Goal: Answer question/provide support: Share knowledge or assist other users

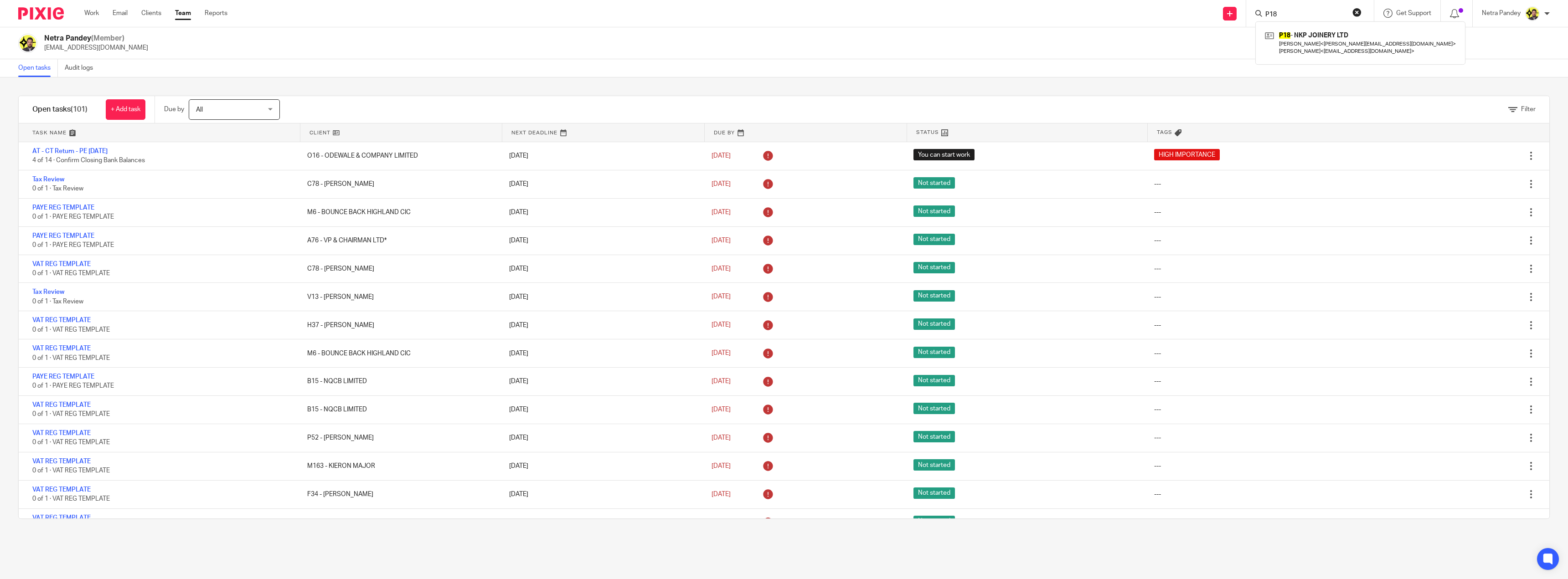
drag, startPoint x: 1322, startPoint y: 14, endPoint x: 1332, endPoint y: 14, distance: 10.0
click at [1323, 15] on input "P18" at bounding box center [1305, 15] width 82 height 8
drag, startPoint x: 1357, startPoint y: 13, endPoint x: 1331, endPoint y: 19, distance: 26.7
click at [1355, 14] on button "reset" at bounding box center [1357, 12] width 9 height 9
click at [1324, 19] on input "Search" at bounding box center [1305, 15] width 82 height 8
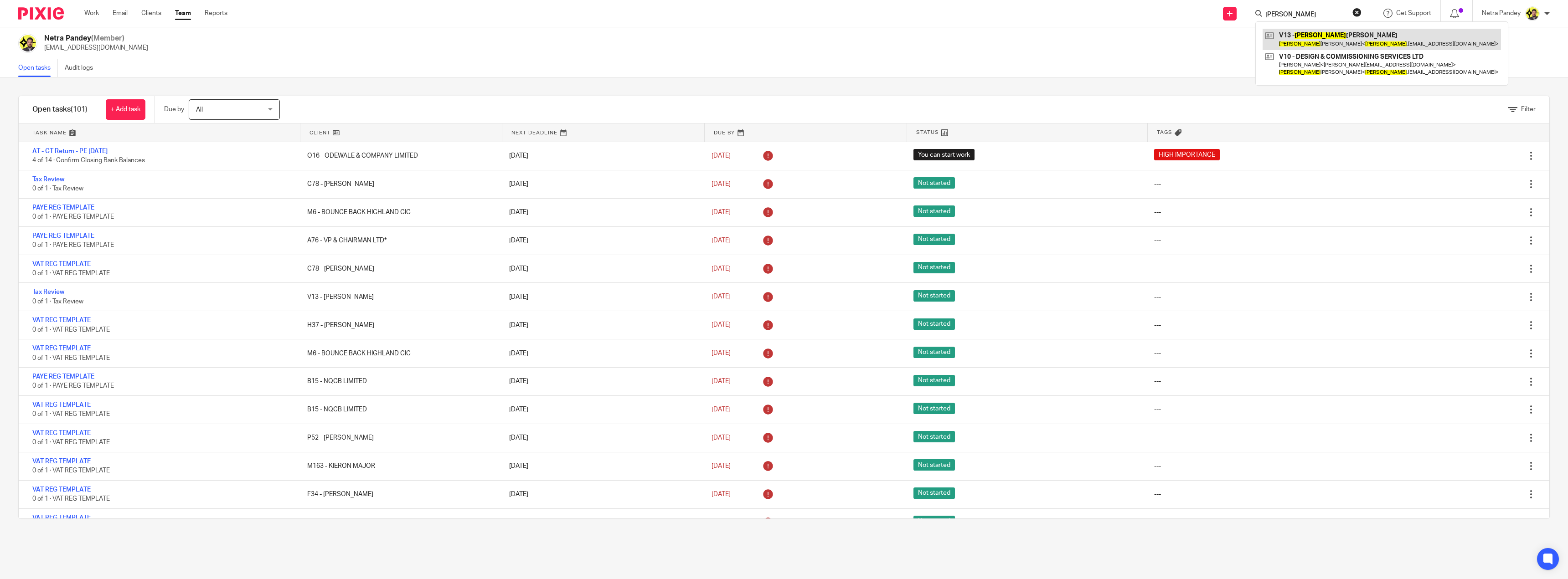
type input "marcel"
click at [1329, 32] on link at bounding box center [1382, 39] width 239 height 21
click at [1304, 39] on link at bounding box center [1382, 39] width 239 height 21
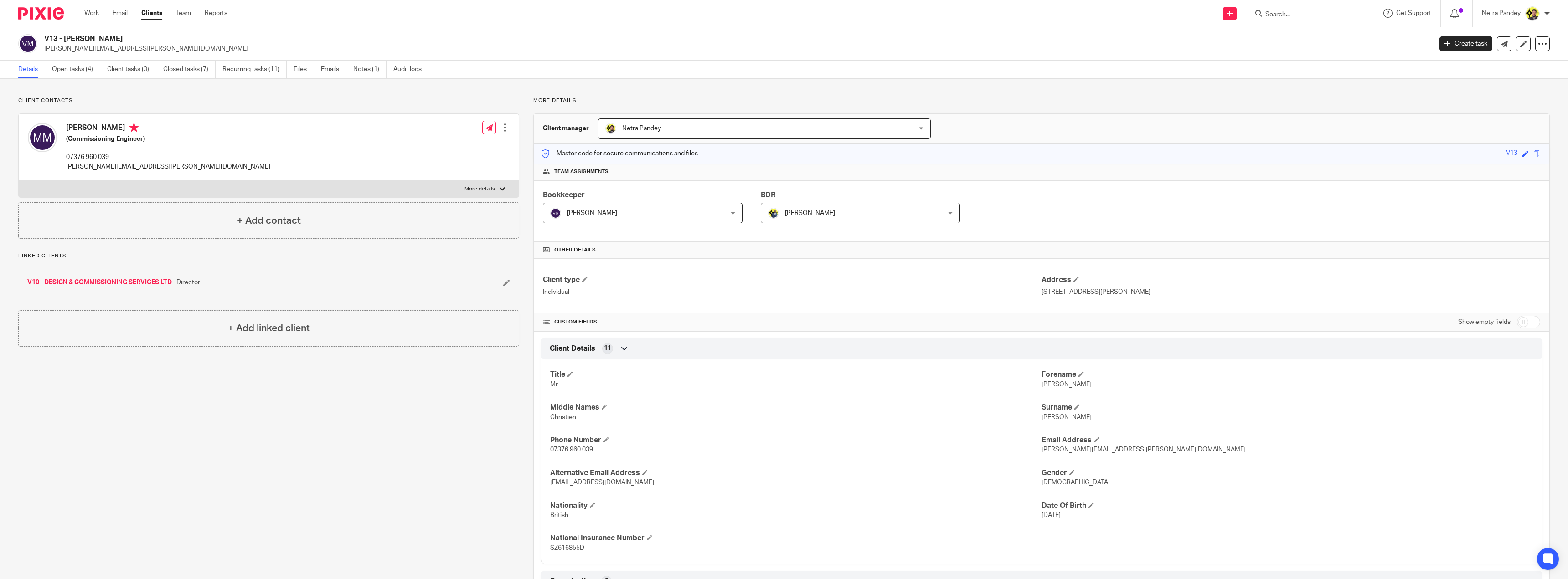
click at [108, 158] on p "07376 960 039" at bounding box center [168, 157] width 204 height 9
copy div "07376 960 039"
click at [138, 279] on link "V10 - DESIGN & COMMISSIONING SERVICES LTD" at bounding box center [99, 282] width 144 height 9
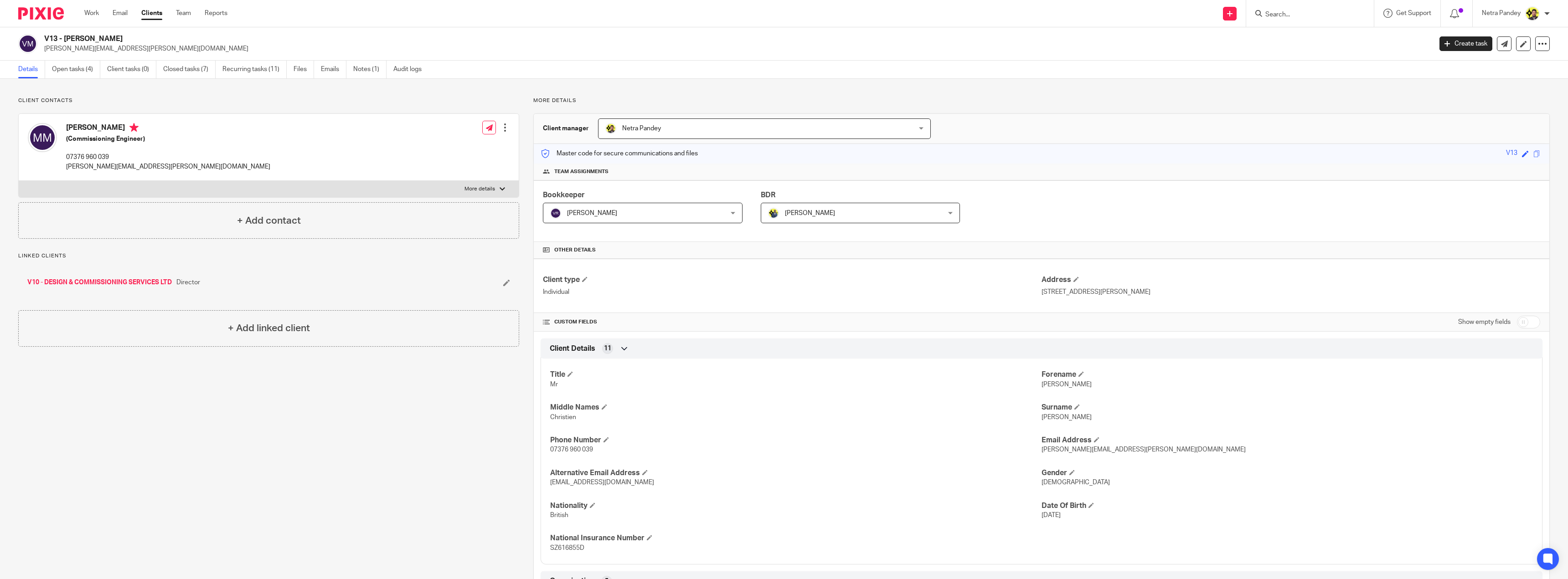
click at [392, 514] on div "Client contacts Marcel Van Mellaerts (Commissioning Engineer) 07376 960 039 mar…" at bounding box center [262, 449] width 515 height 705
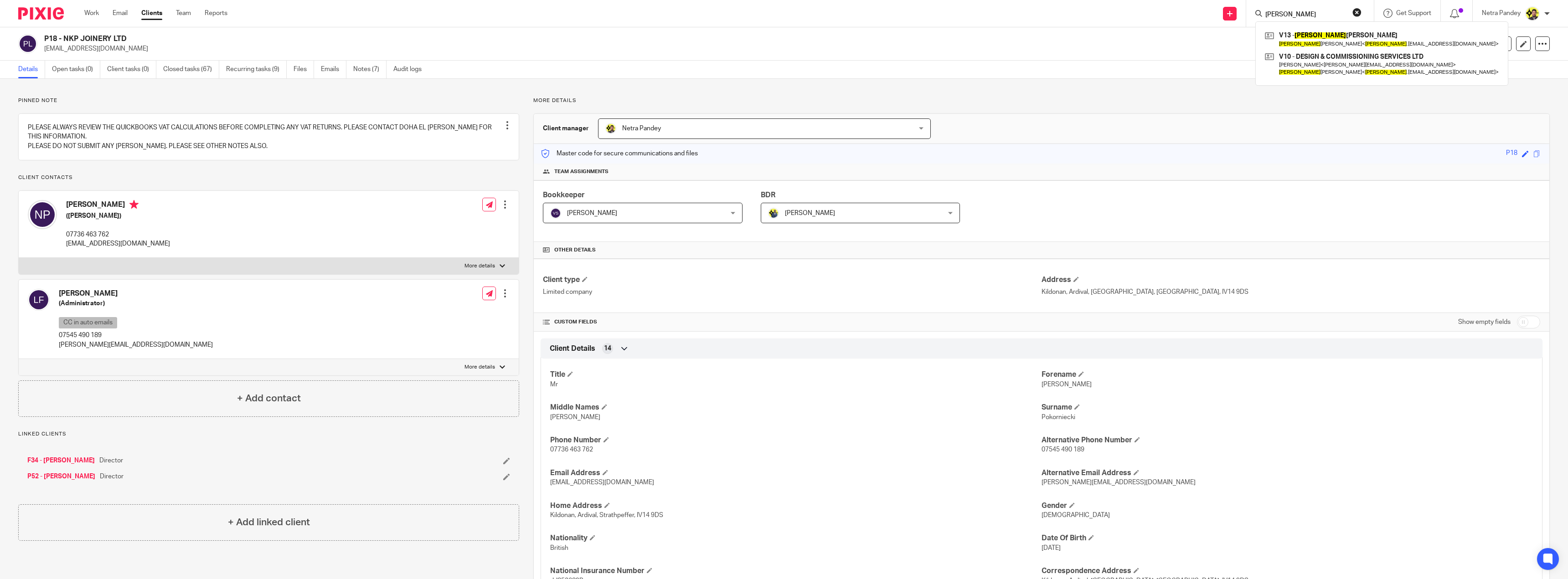
type input "marcel"
click at [1041, 57] on div "P18 - NKP JOINERY LTD info@nkpjoinery.com Create task Update from Companies Hou…" at bounding box center [784, 44] width 1568 height 33
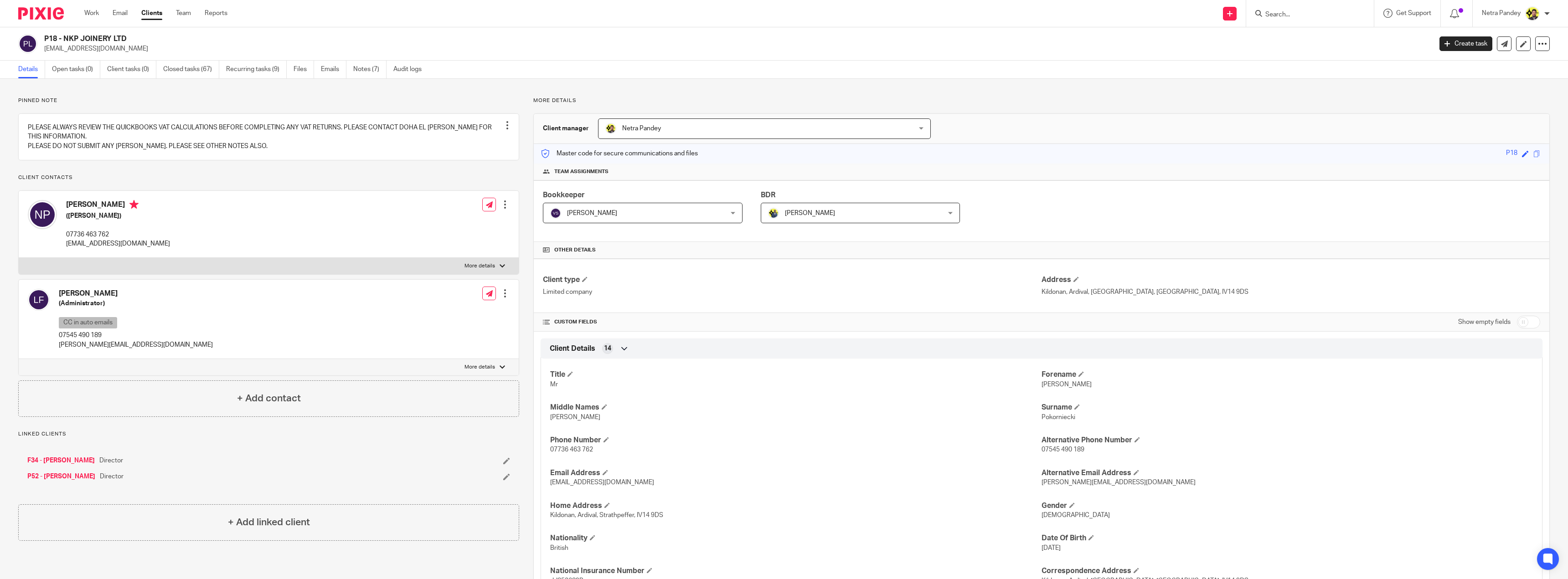
click at [1294, 41] on div "P18 - NKP JOINERY LTD info@nkpjoinery.com" at bounding box center [735, 43] width 1382 height 19
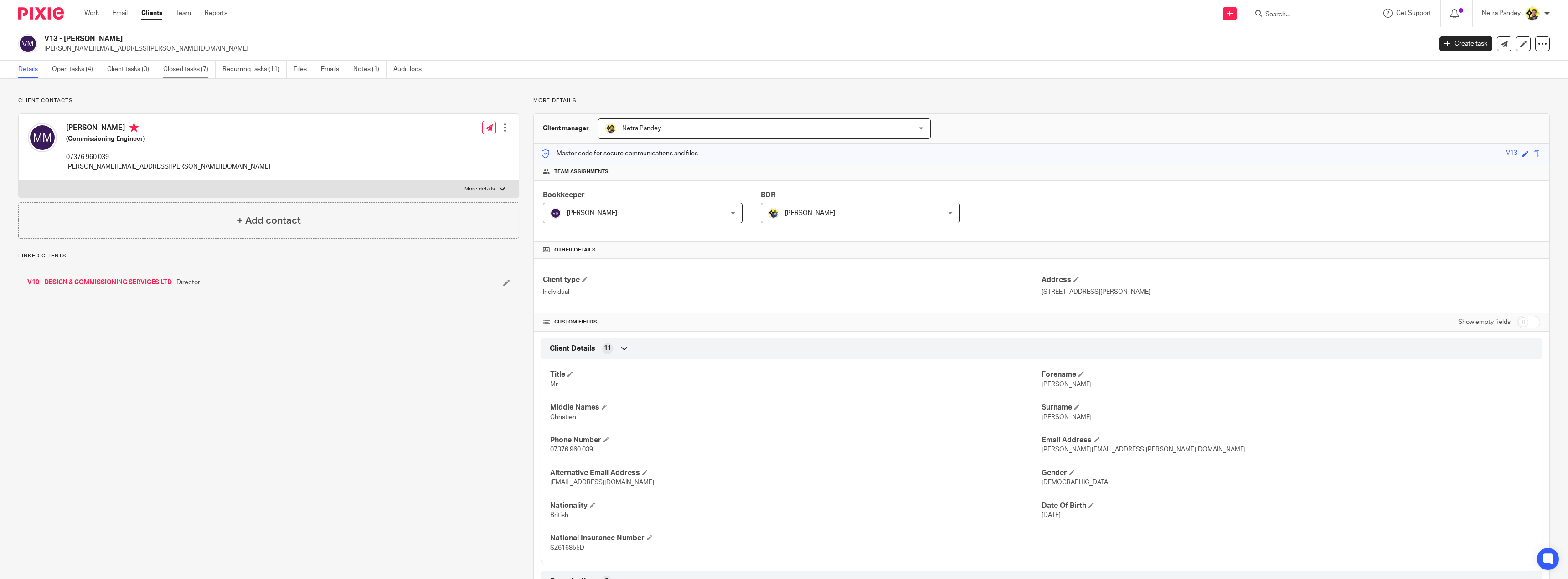
click at [183, 71] on link "Closed tasks (7)" at bounding box center [189, 69] width 52 height 18
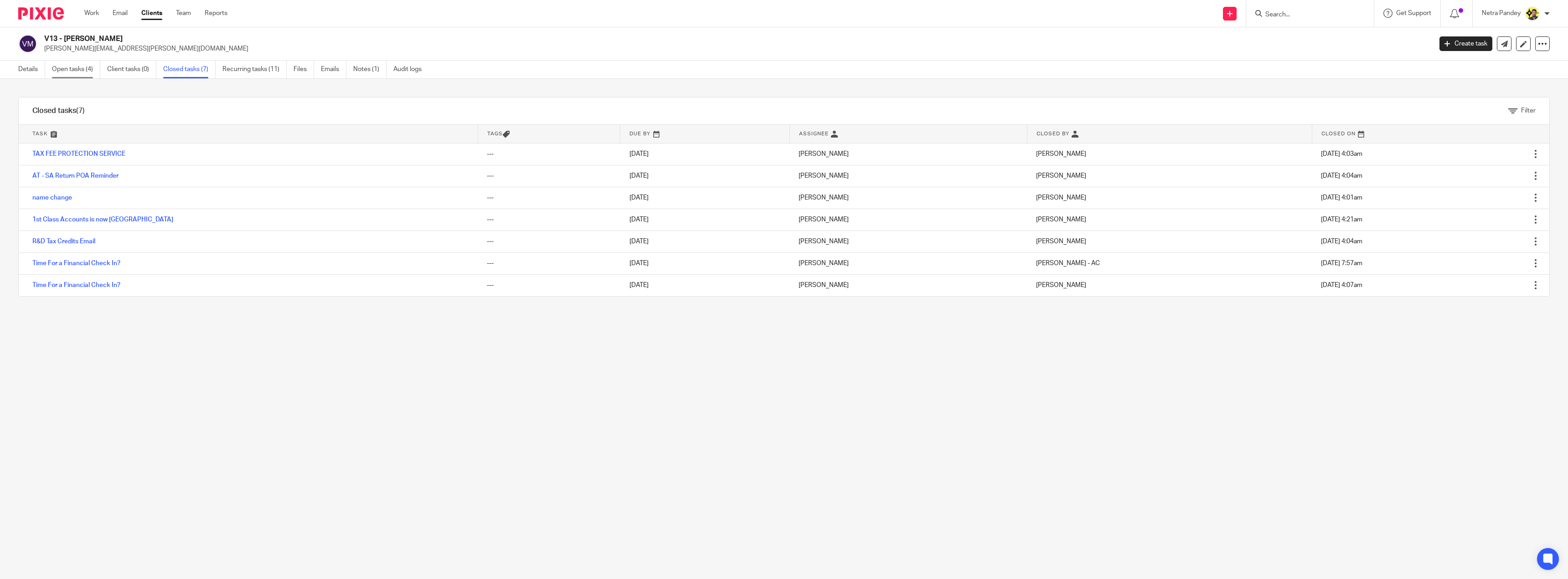
click at [84, 74] on link "Open tasks (4)" at bounding box center [75, 69] width 48 height 18
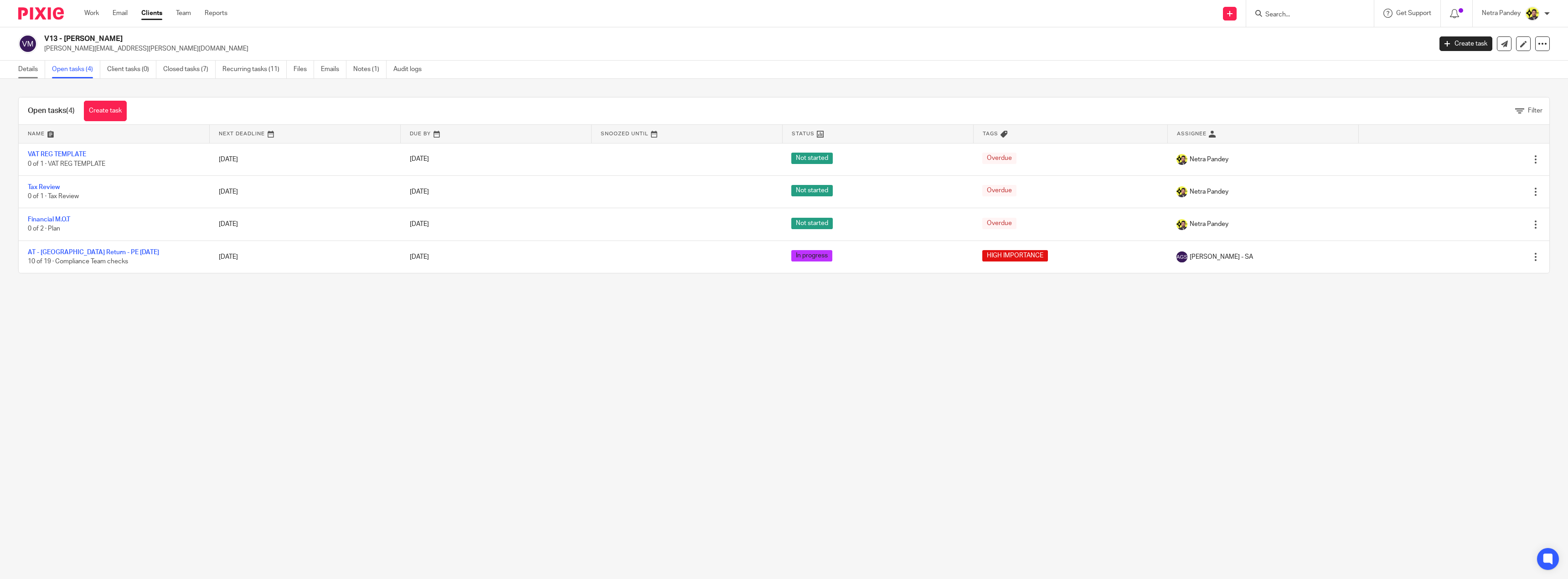
click at [32, 69] on link "Details" at bounding box center [32, 69] width 27 height 18
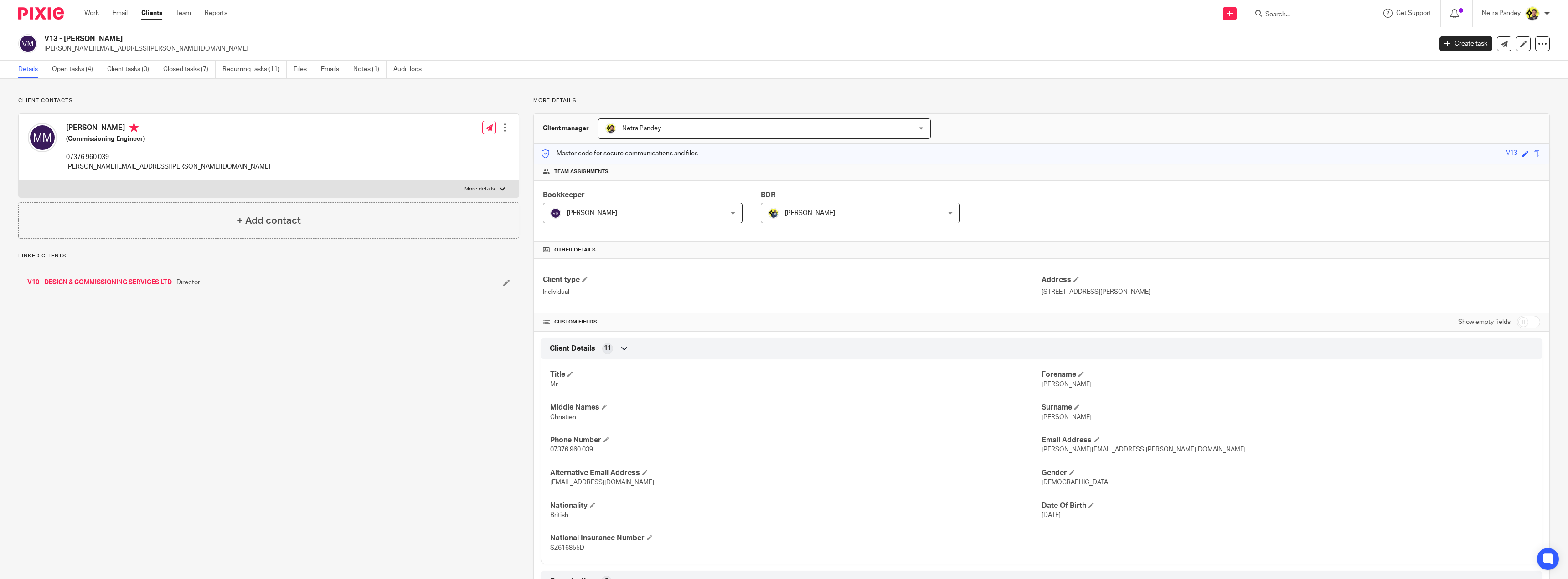
click at [108, 283] on link "V10 - DESIGN & COMMISSIONING SERVICES LTD" at bounding box center [99, 282] width 144 height 9
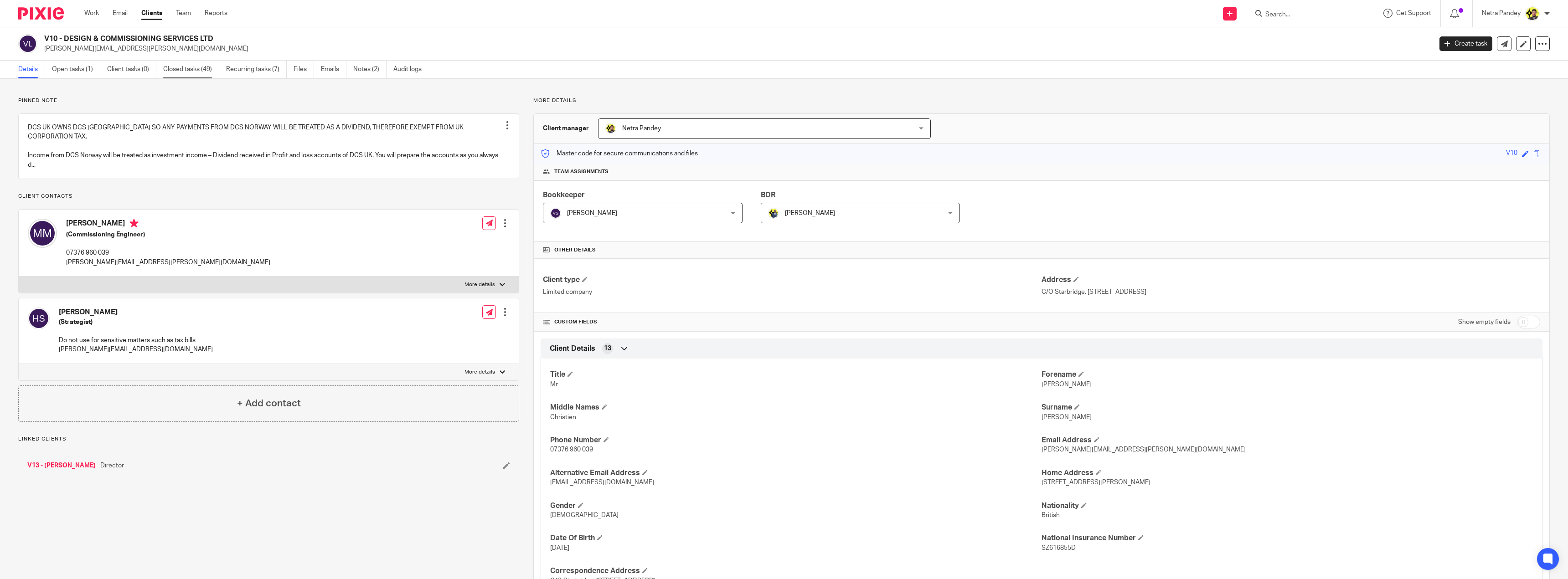
click at [188, 68] on link "Closed tasks (49)" at bounding box center [191, 69] width 56 height 18
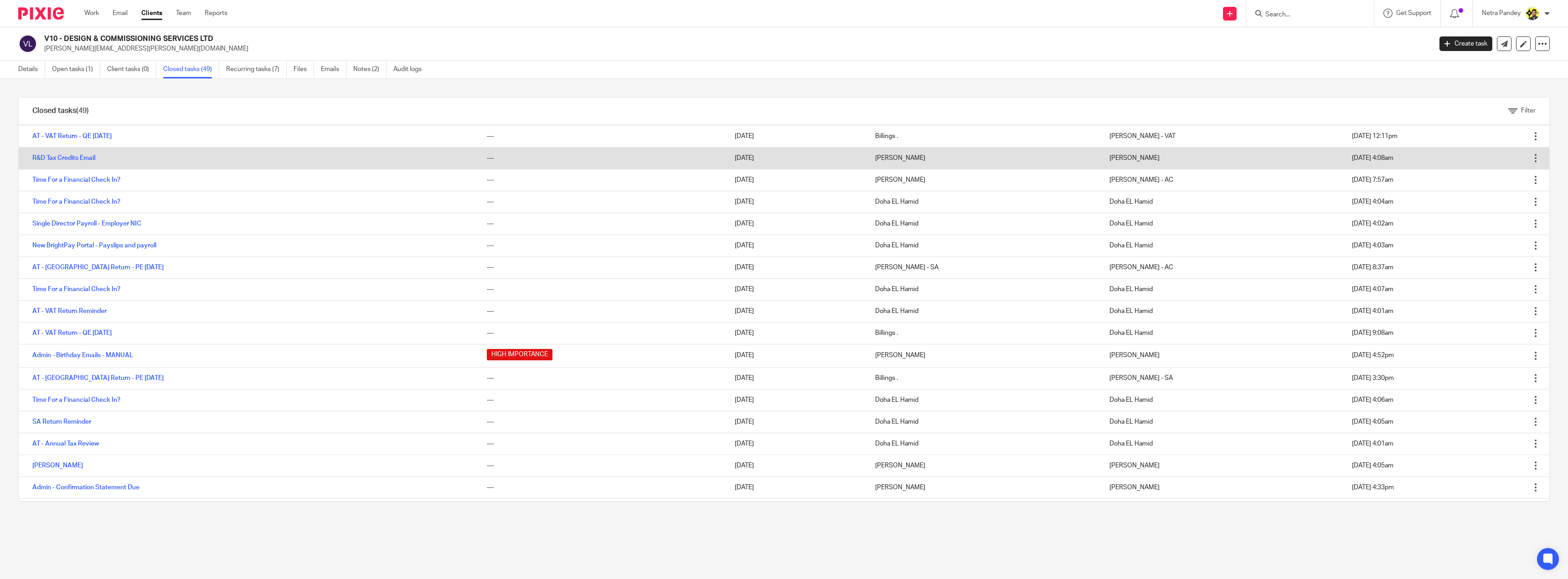
scroll to position [182, 0]
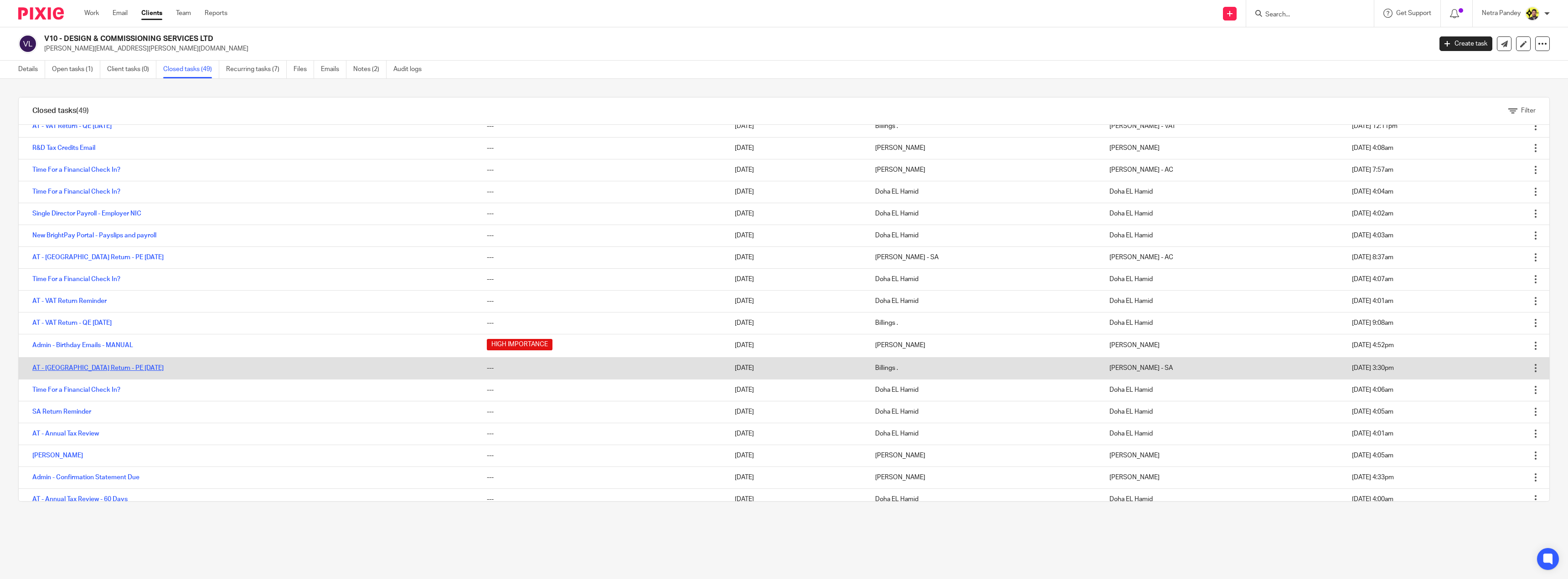
click at [88, 369] on link "AT - [GEOGRAPHIC_DATA] Return - PE [DATE]" at bounding box center [98, 368] width 131 height 6
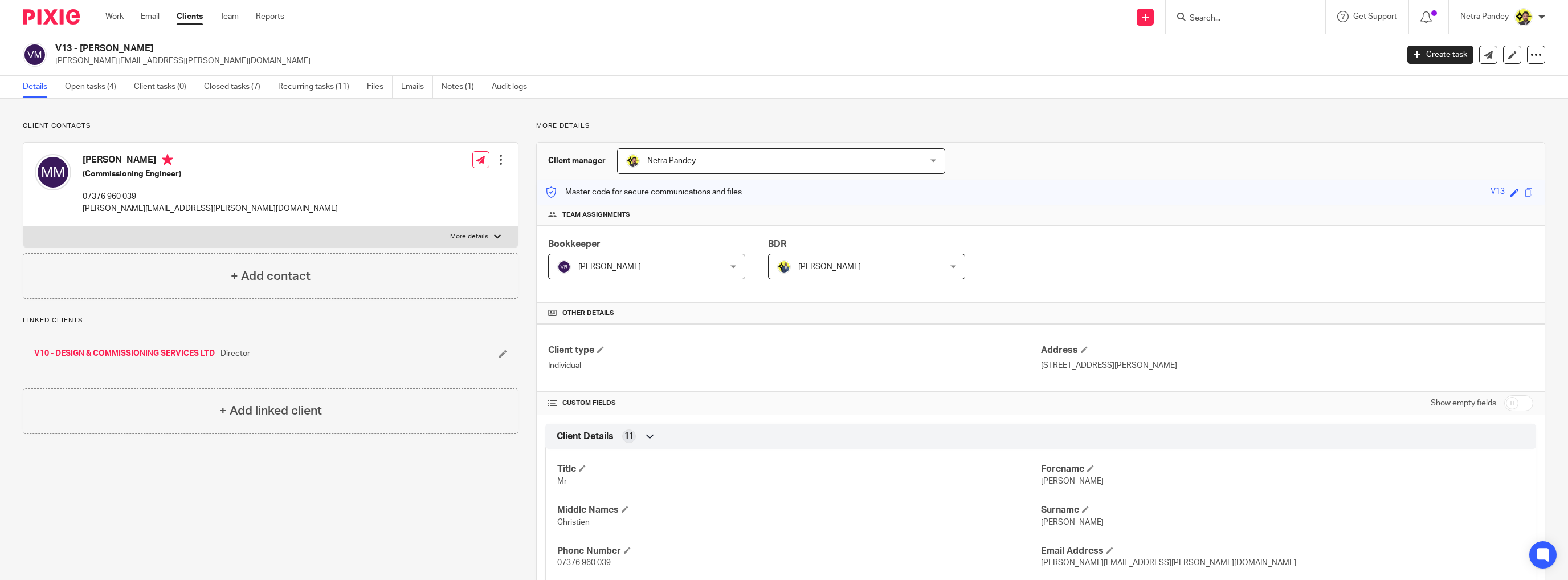
click at [139, 351] on link "V10 - DESIGN & COMMISSIONING SERVICES LTD" at bounding box center [124, 353] width 180 height 11
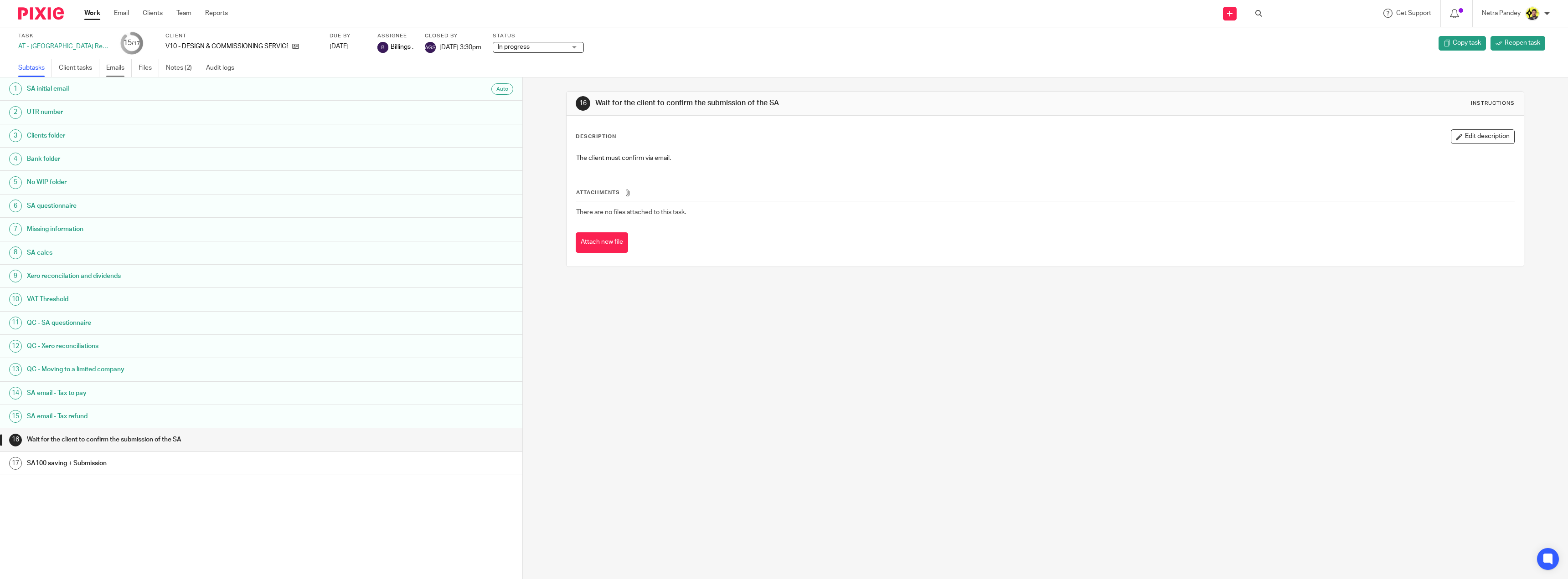
click at [122, 66] on link "Emails" at bounding box center [119, 68] width 26 height 18
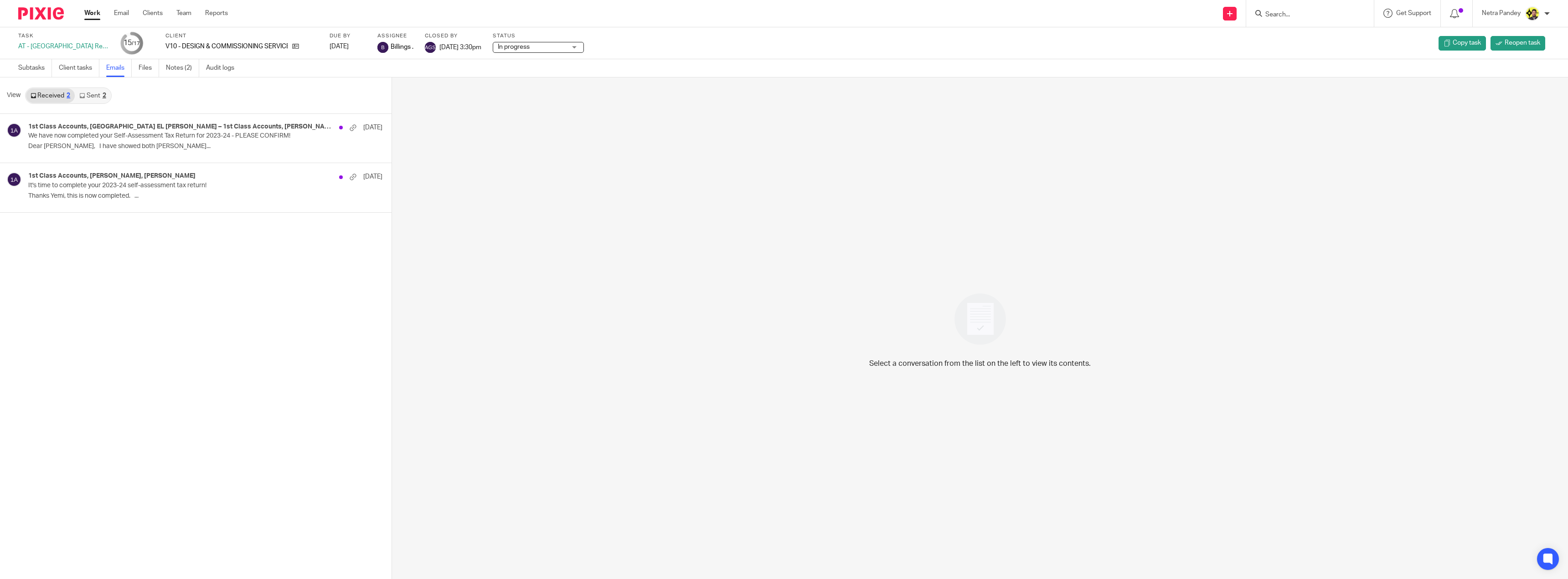
click at [89, 95] on link "Sent 2" at bounding box center [93, 95] width 35 height 15
click at [102, 142] on p "Thanks [GEOGRAPHIC_DATA]. From: Doha EL [PERSON_NAME] –..." at bounding box center [191, 146] width 327 height 8
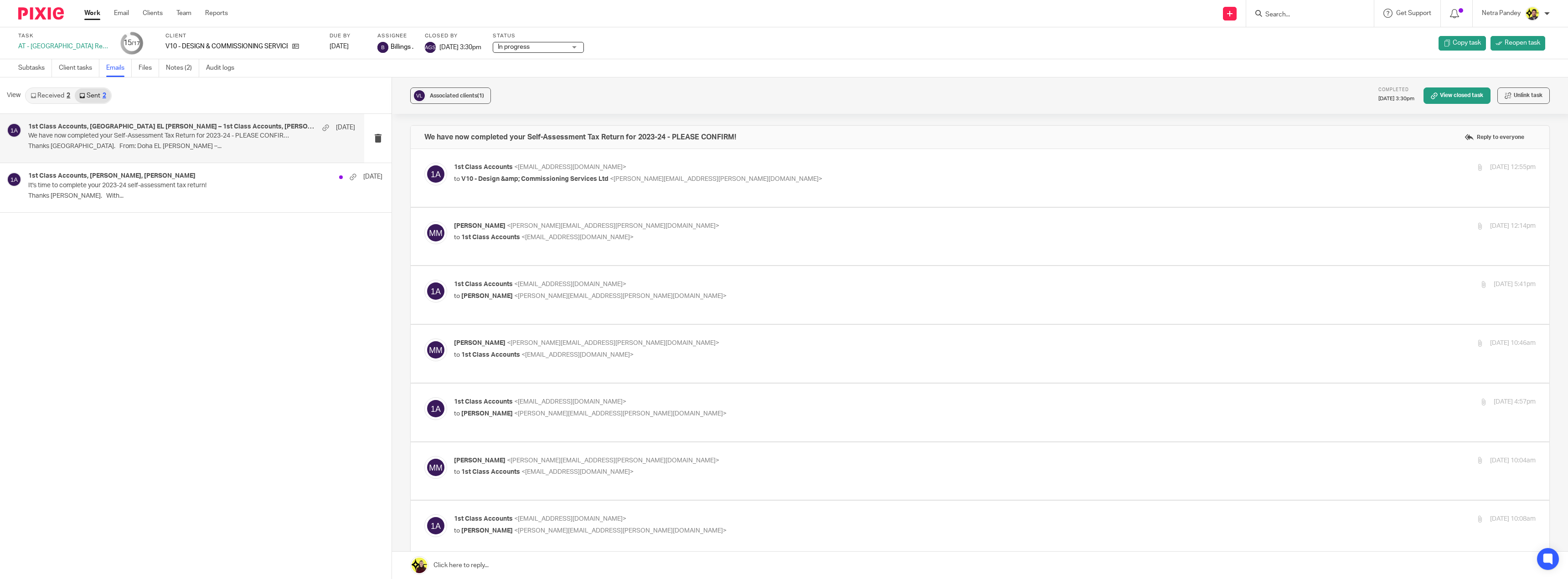
click at [555, 188] on div "1st Class Accounts <info@1stclassaccounts.co.uk> to V10 - Design &amp; Commissi…" at bounding box center [980, 178] width 1111 height 30
click at [721, 186] on div "1st Class Accounts <info@1stclassaccounts.co.uk> to V10 - Design &amp; Commissi…" at bounding box center [980, 178] width 1111 height 30
click at [721, 180] on p "to V10 - Design &amp; Commissioning Services Ltd <marcel.vm@dcsnorway.com>" at bounding box center [814, 179] width 721 height 10
checkbox input "true"
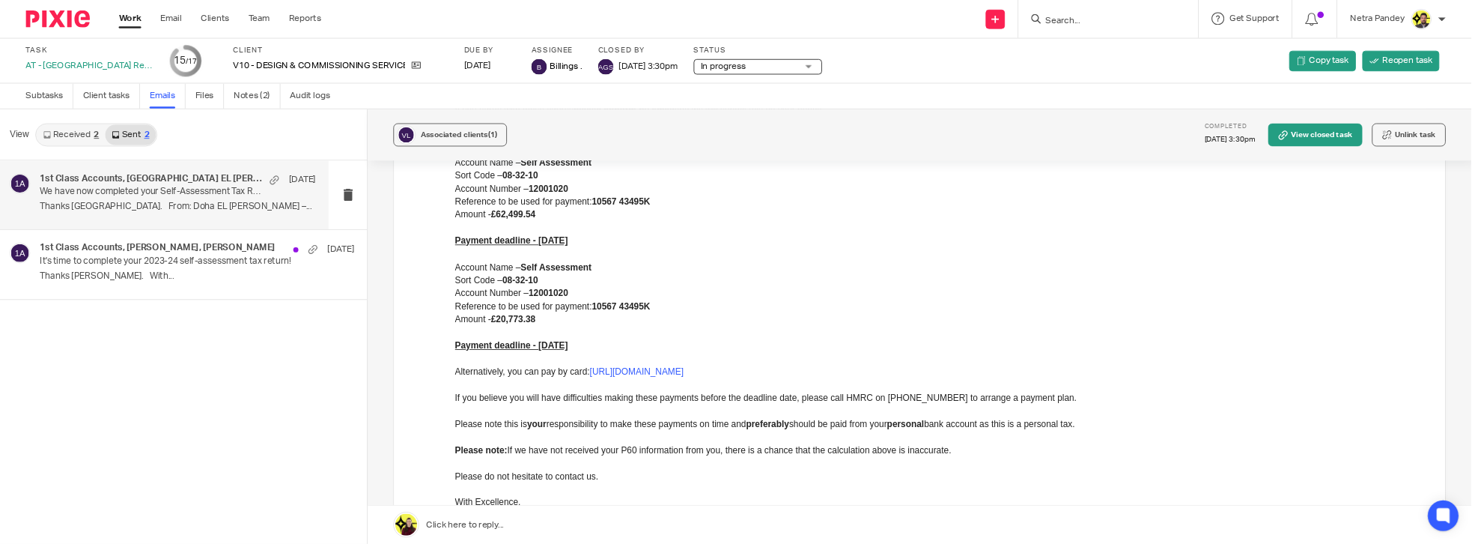
scroll to position [300, 0]
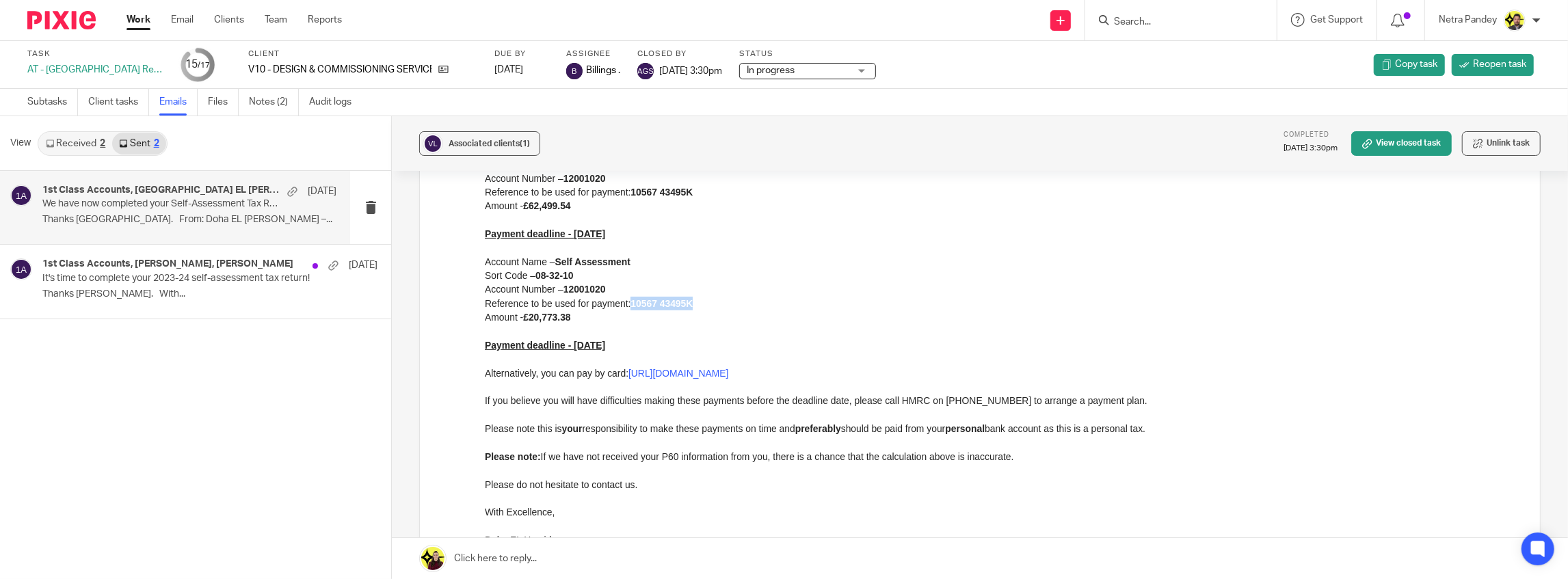
drag, startPoint x: 633, startPoint y: 303, endPoint x: 697, endPoint y: 306, distance: 64.1
click at [697, 306] on p "Reference to be used for payment: 10567 43495K" at bounding box center [1002, 303] width 1035 height 14
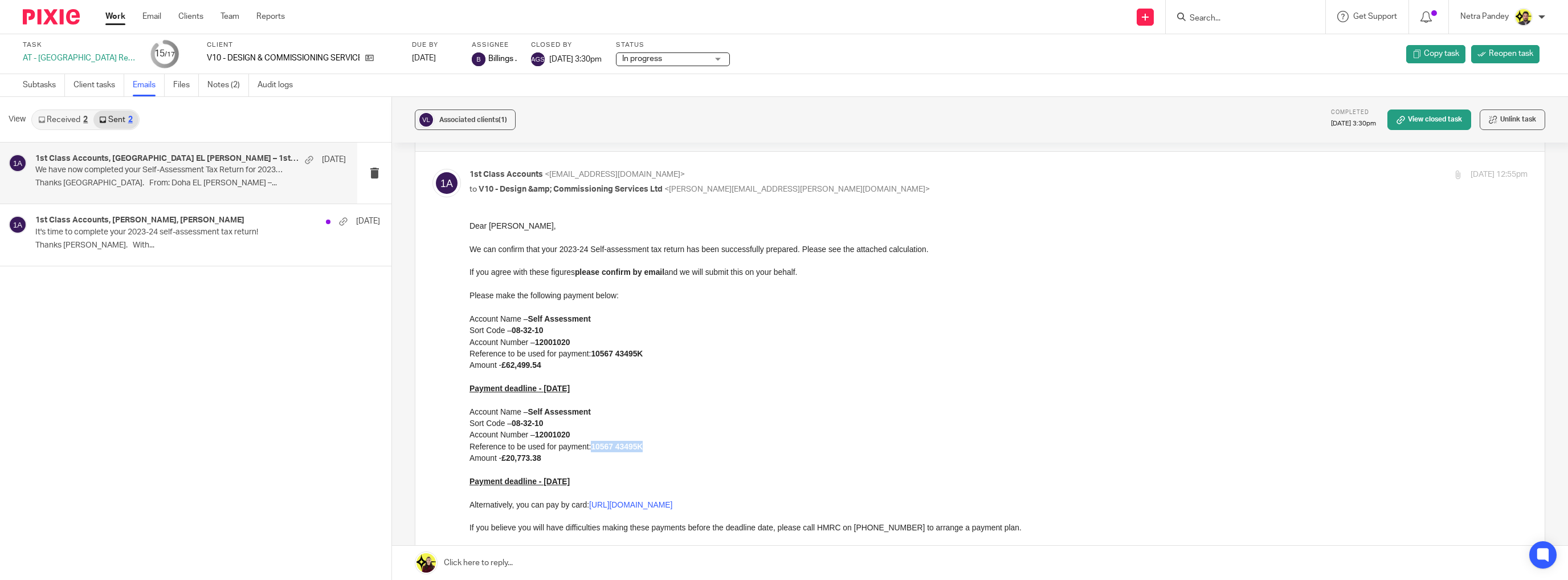
scroll to position [28, 0]
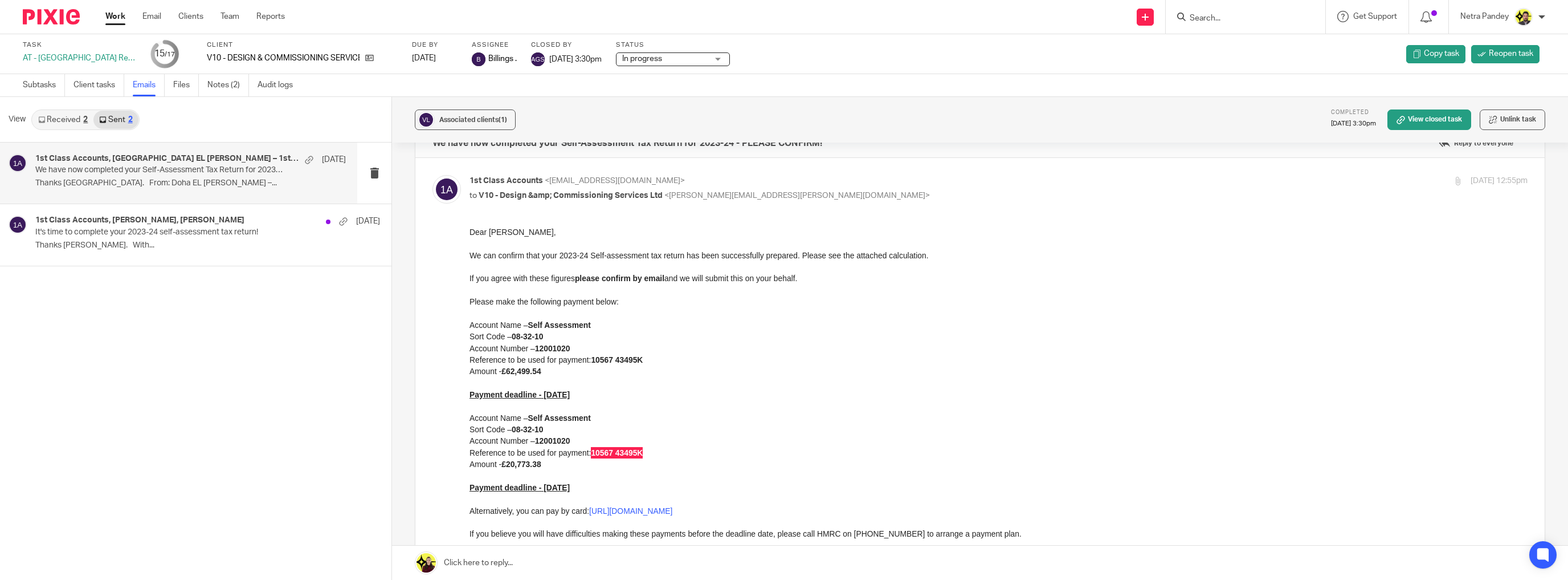
click at [310, 178] on p "Thanks Doha. From: Doha EL Hamid –..." at bounding box center [190, 183] width 310 height 10
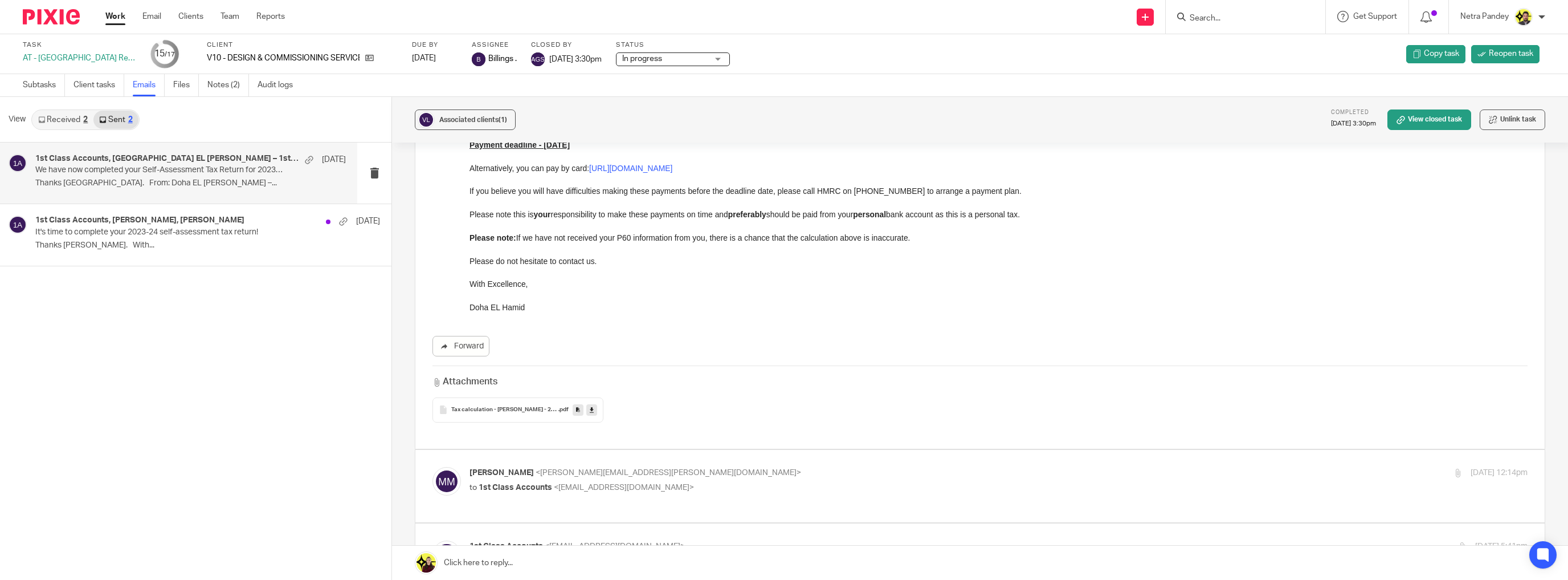
scroll to position [456, 0]
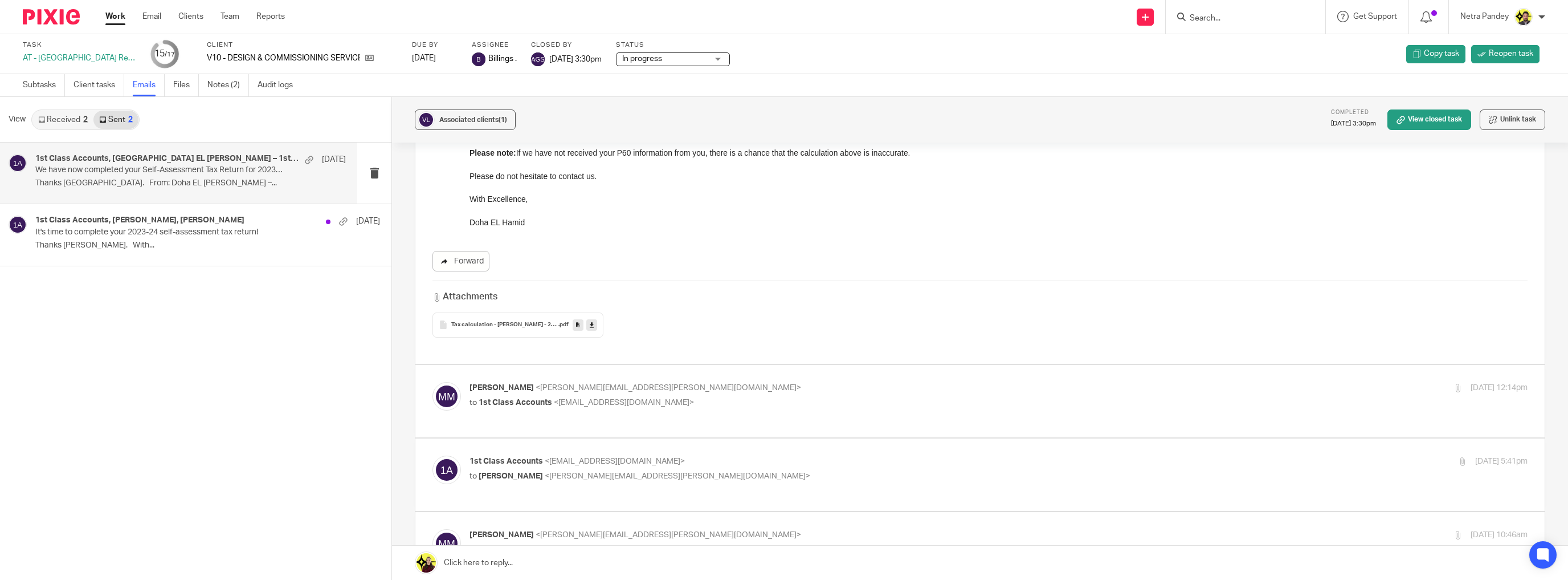
click at [469, 264] on link "Forward" at bounding box center [460, 260] width 57 height 21
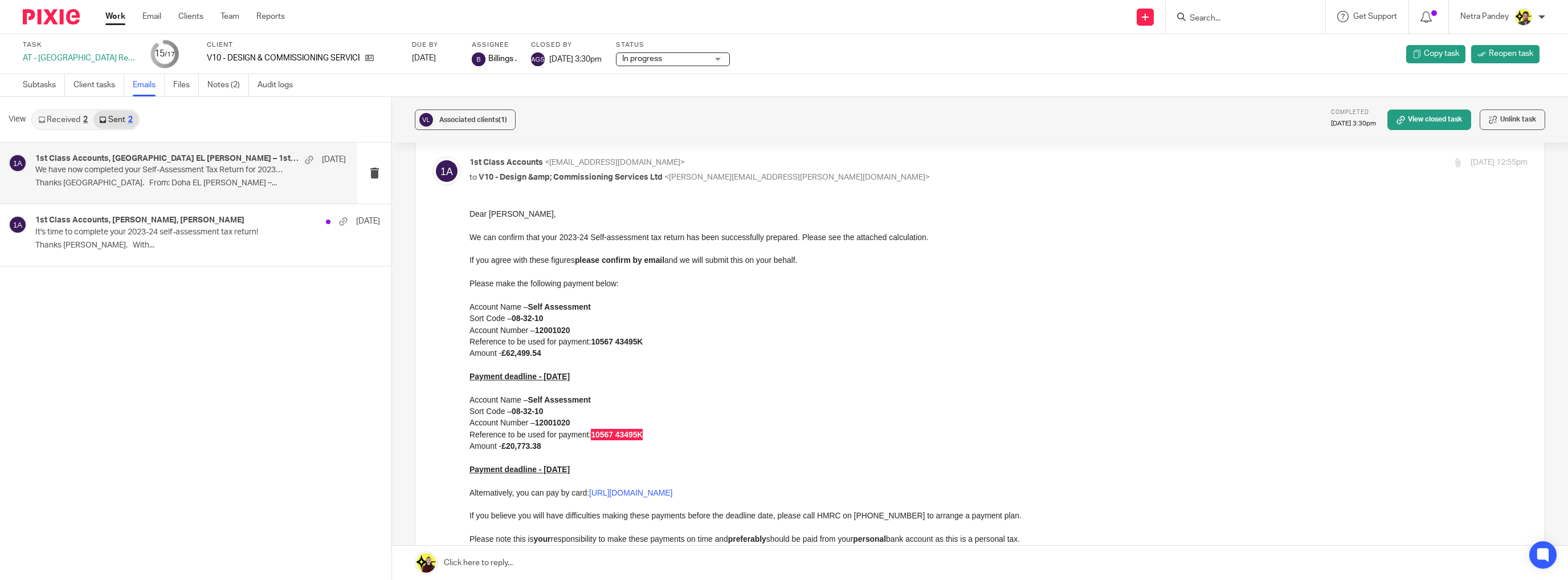
scroll to position [91, 0]
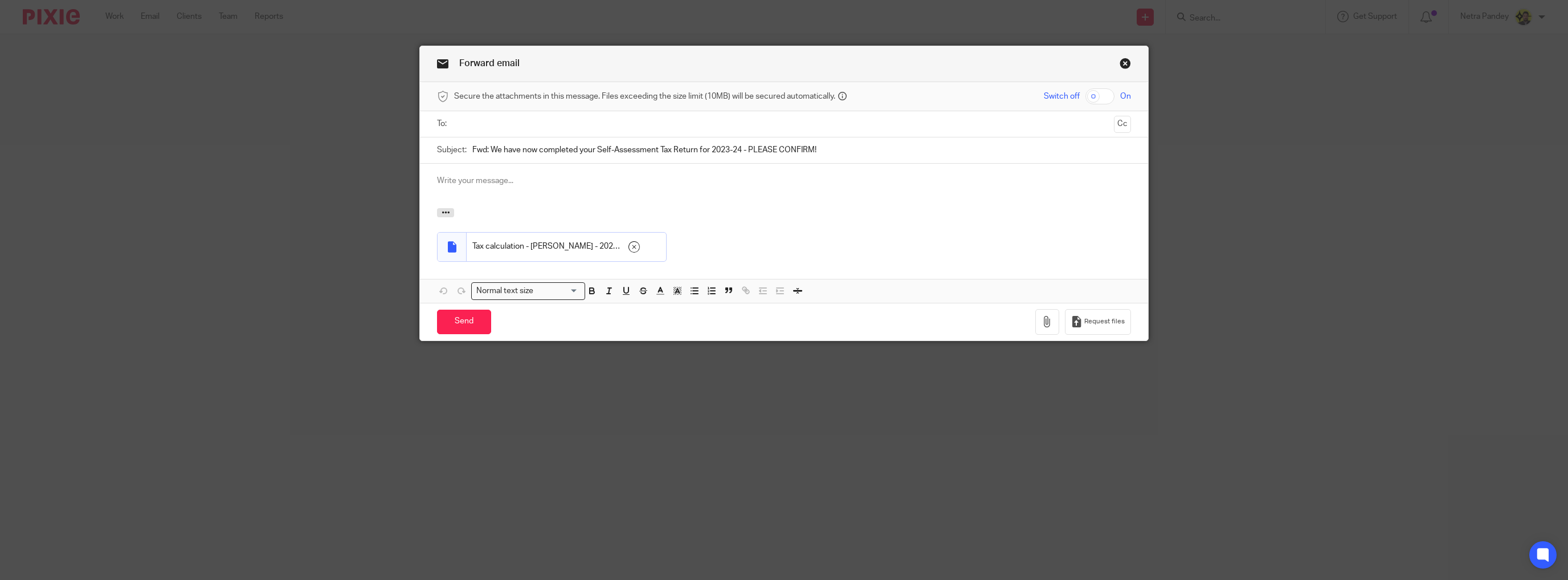
click at [469, 116] on ul at bounding box center [784, 124] width 659 height 19
click at [471, 124] on input "text" at bounding box center [784, 123] width 651 height 13
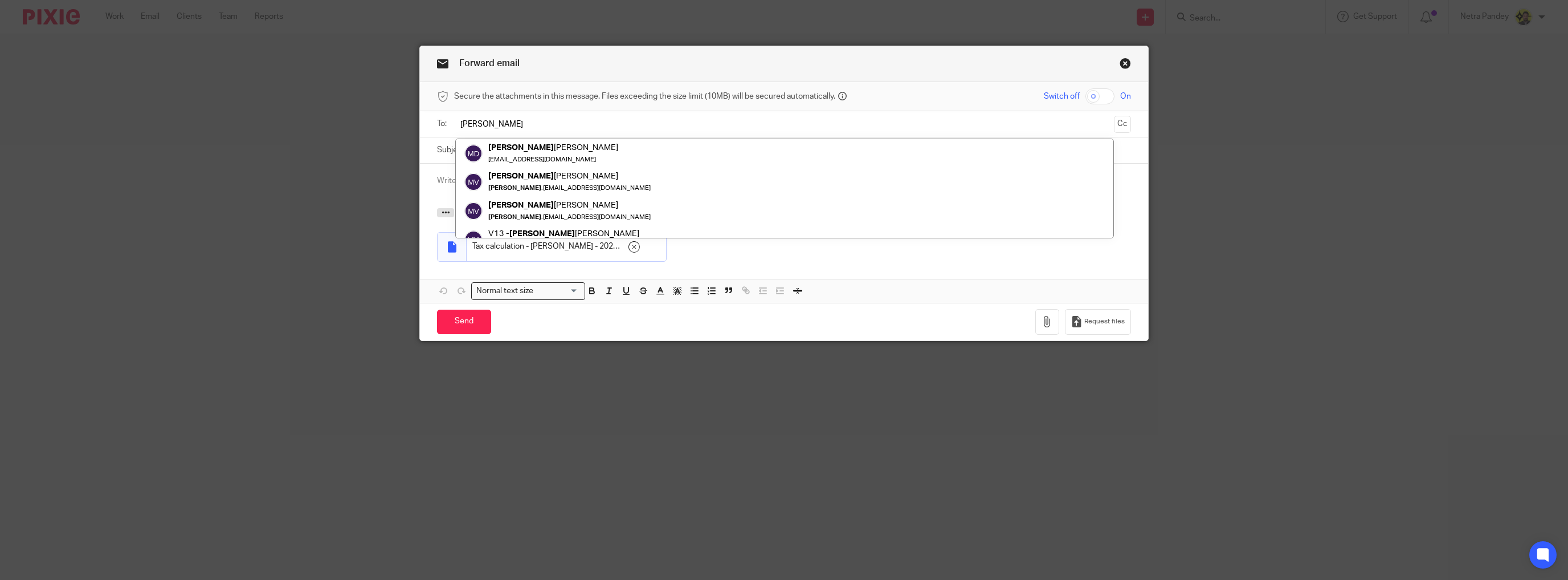
scroll to position [44, 0]
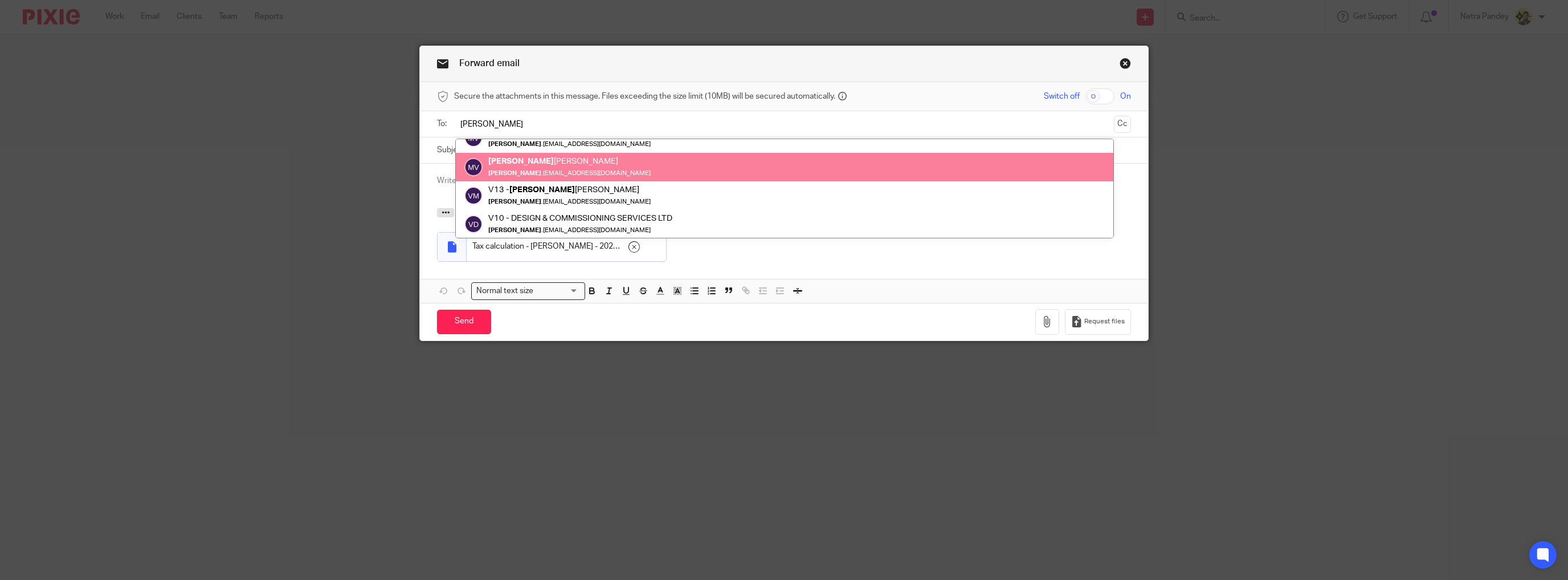
type input "[PERSON_NAME]"
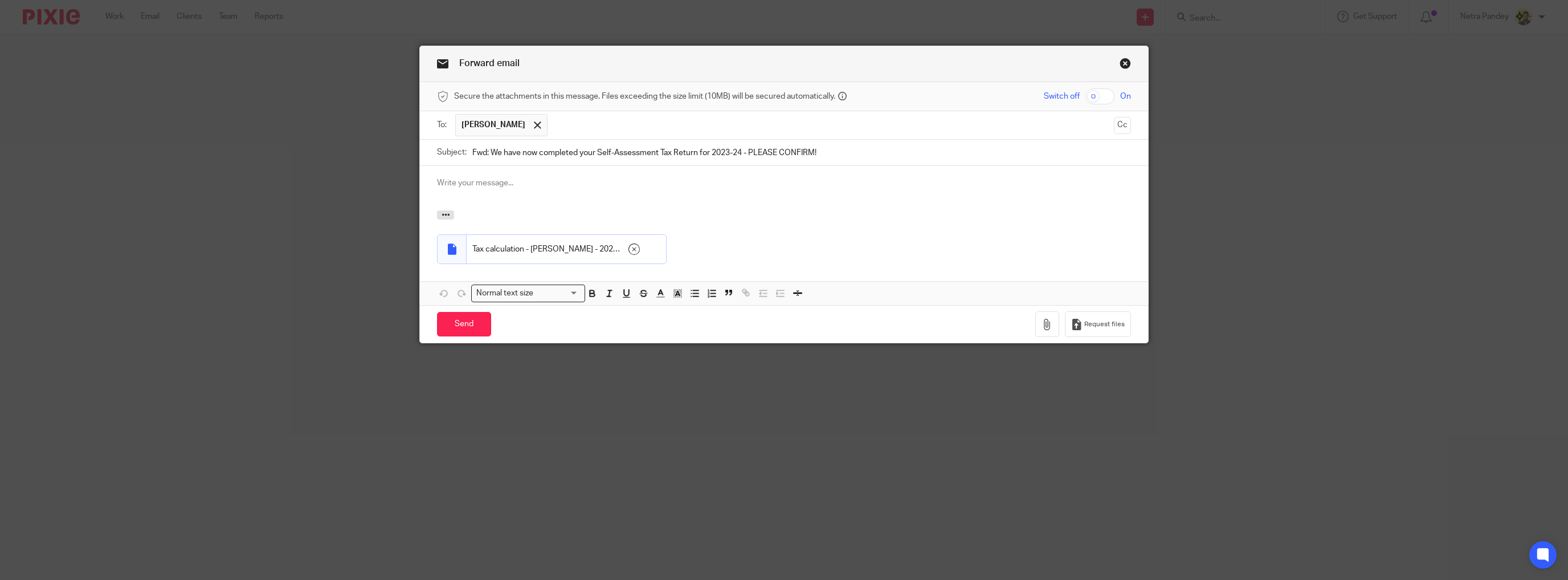
click at [1119, 60] on link "Close this dialog window" at bounding box center [1124, 65] width 11 height 15
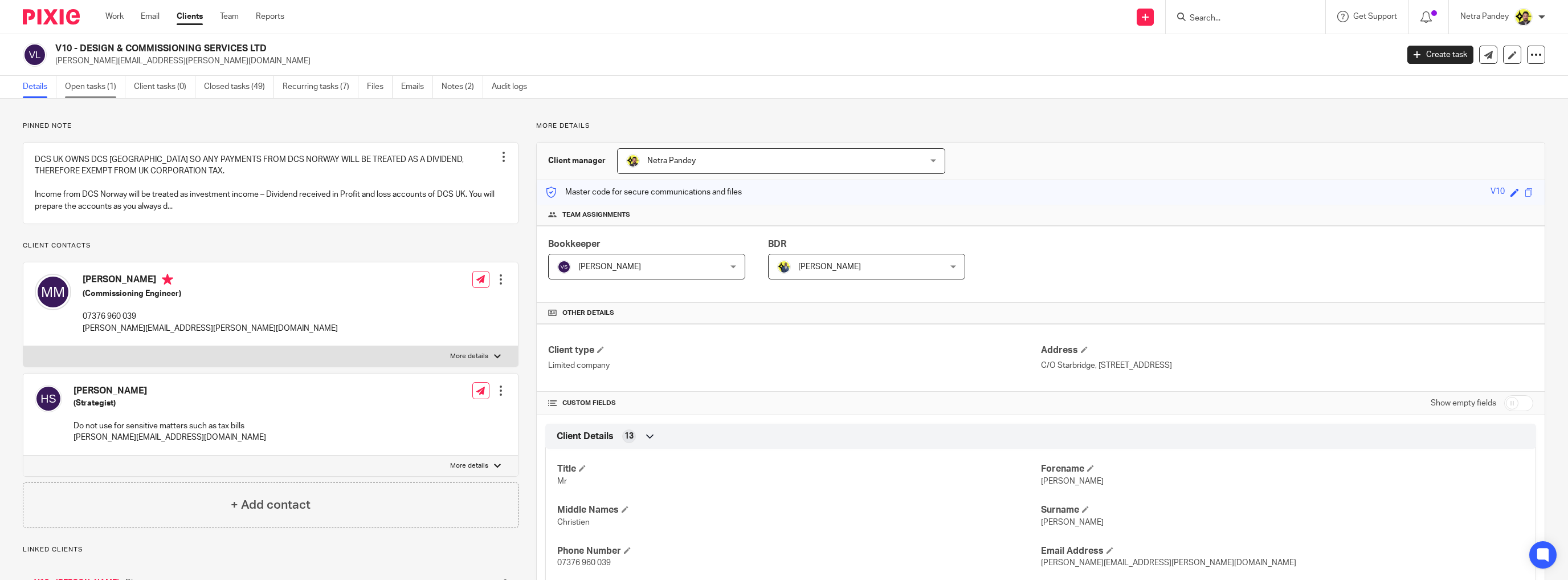
click at [99, 89] on link "Open tasks (1)" at bounding box center [94, 87] width 60 height 22
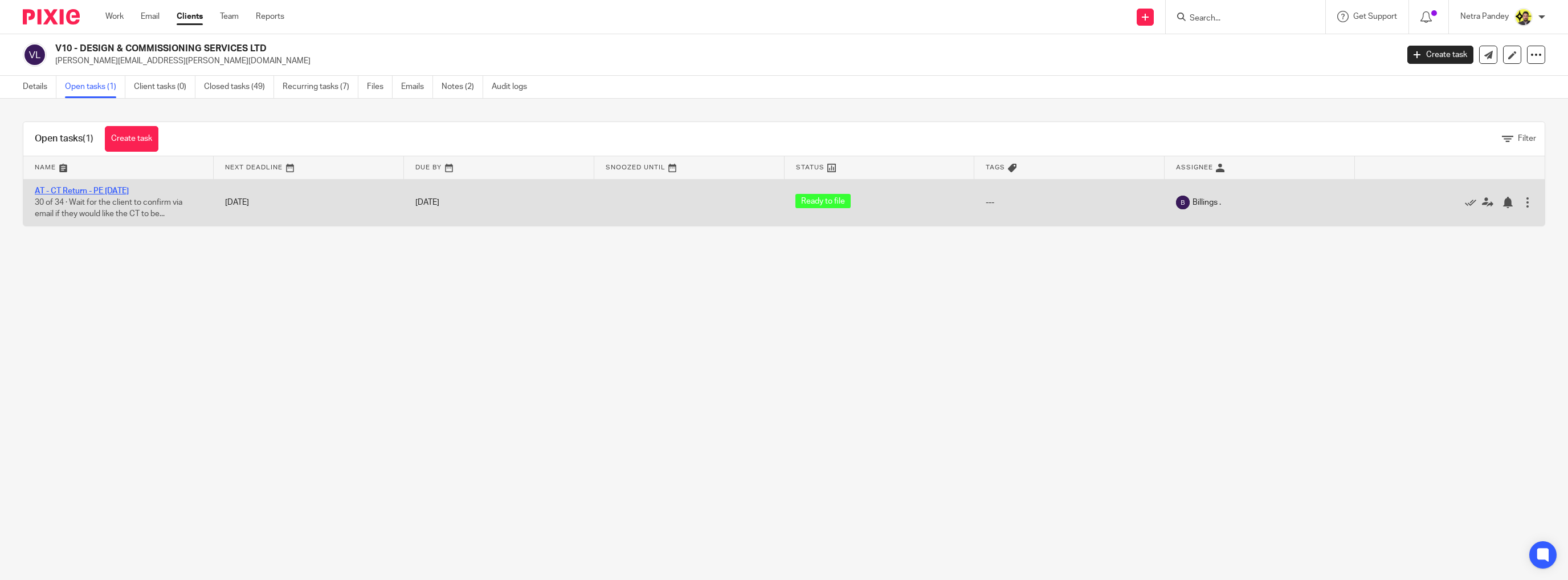
click at [107, 188] on link "AT - CT Return - PE [DATE]" at bounding box center [82, 191] width 94 height 8
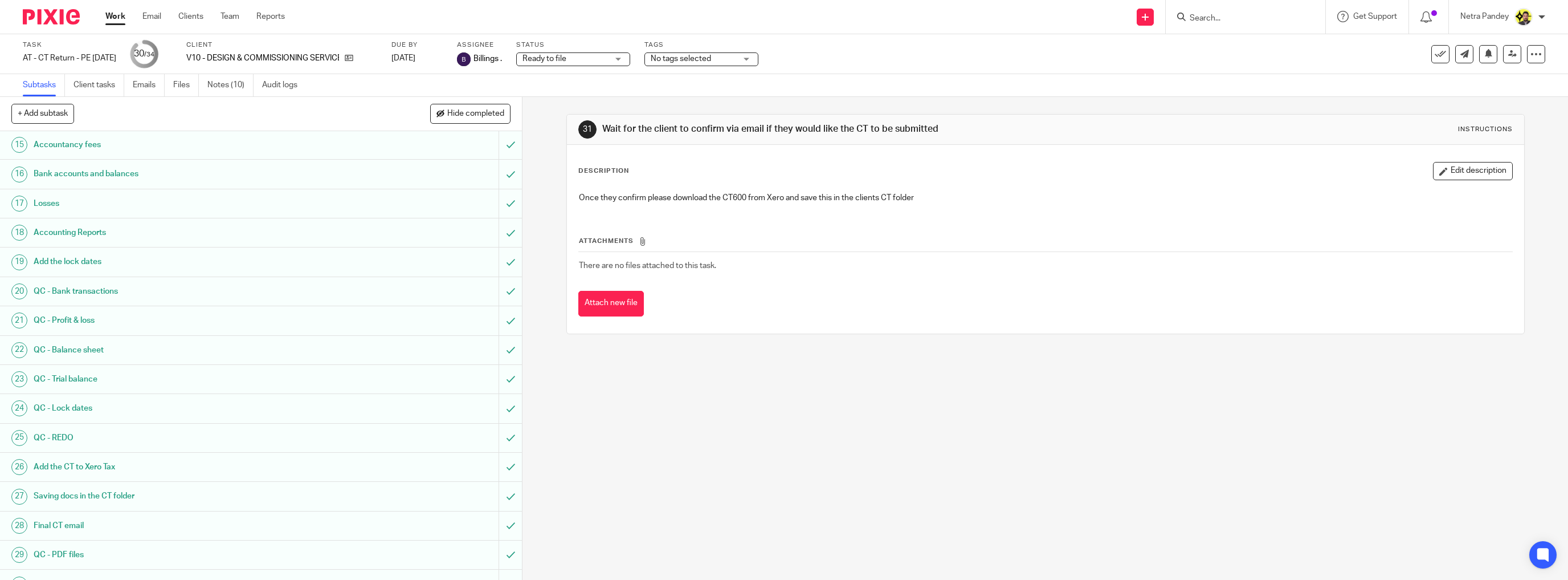
scroll to position [543, 0]
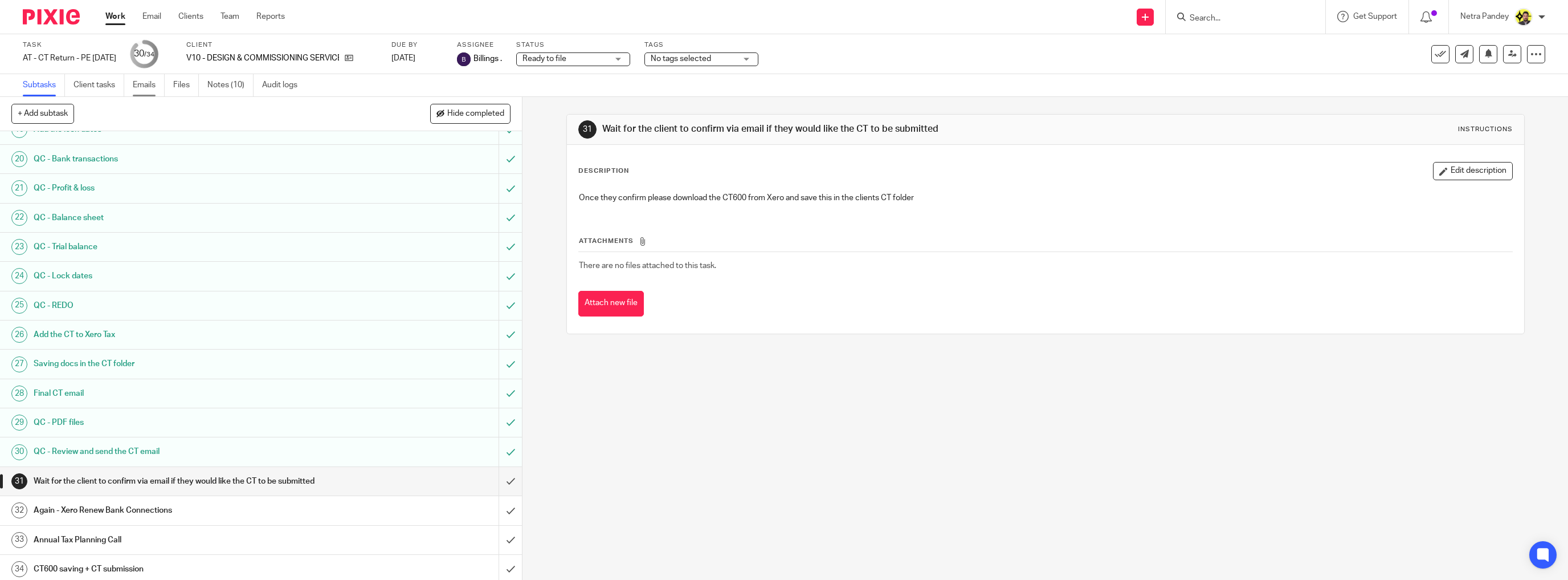
click at [153, 89] on link "Emails" at bounding box center [148, 84] width 32 height 22
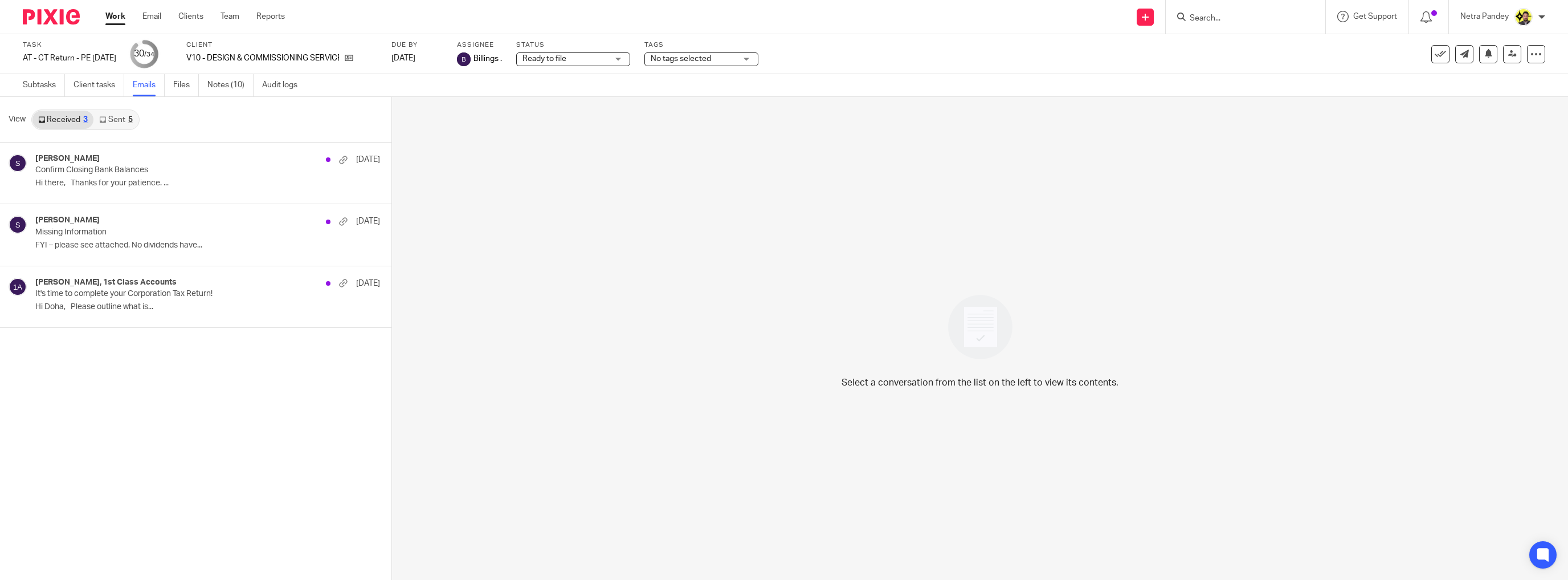
click at [117, 123] on link "Sent 5" at bounding box center [116, 120] width 44 height 18
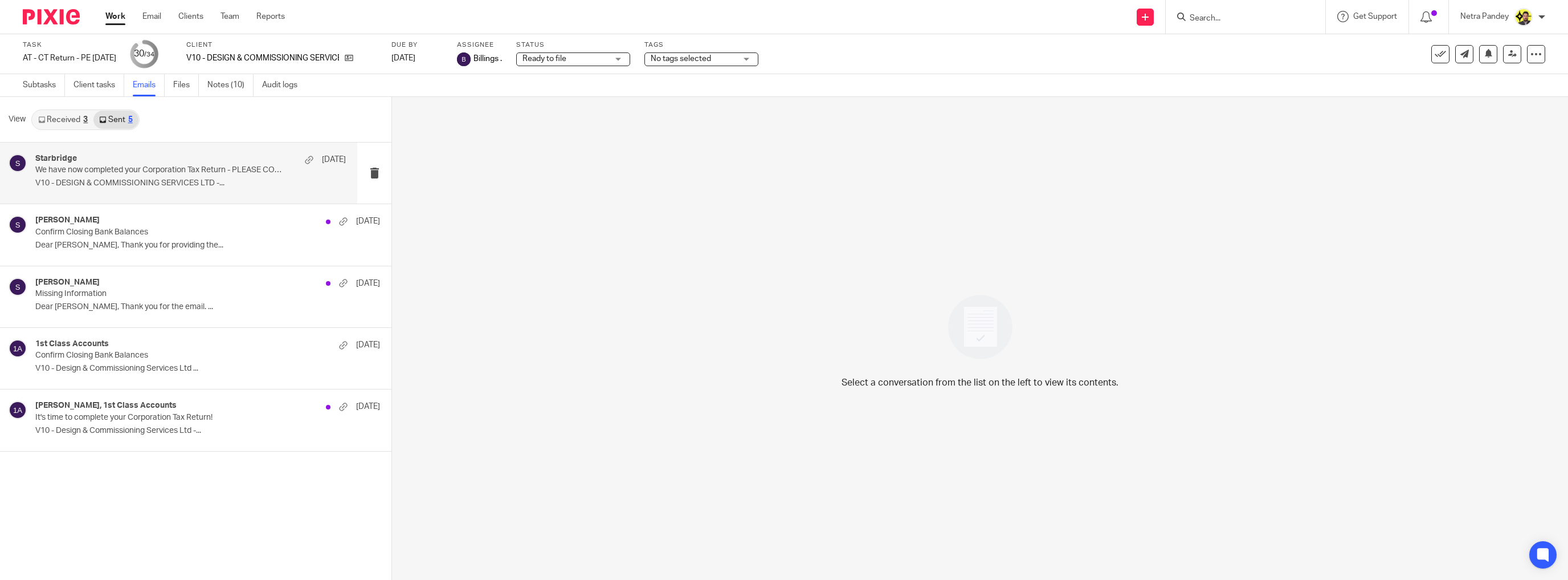
click at [130, 176] on div "Starbridge [DATE] We have now completed your Corporation Tax Return - PLEASE CO…" at bounding box center [190, 173] width 310 height 38
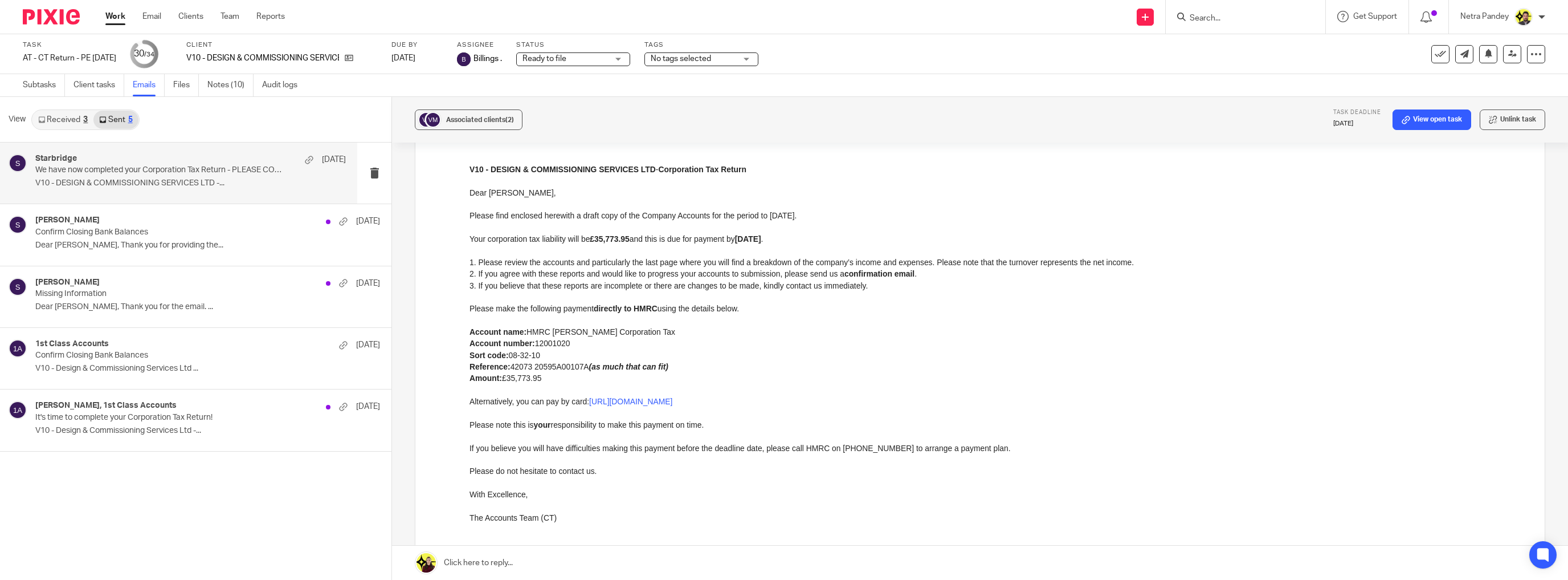
scroll to position [91, 0]
